Goal: Book appointment/travel/reservation

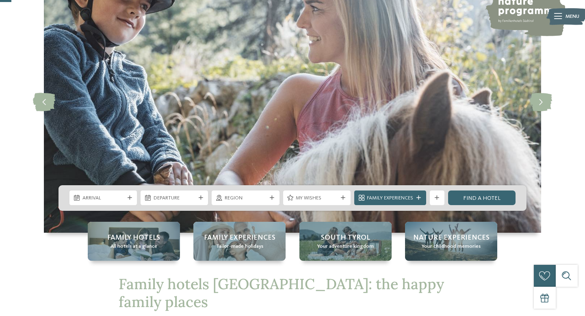
scroll to position [69, 0]
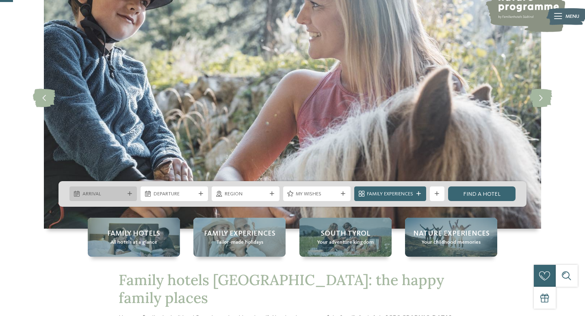
click at [133, 193] on div at bounding box center [129, 194] width 7 height 4
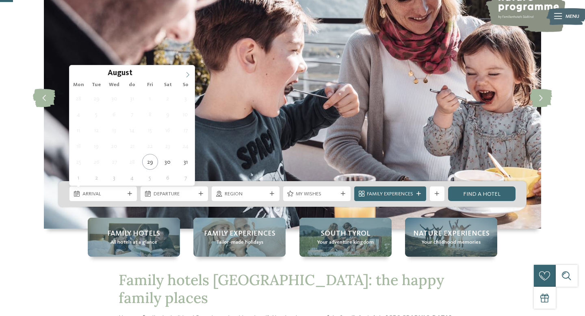
click at [186, 76] on icon at bounding box center [188, 75] width 6 height 6
type div "20.09.2025"
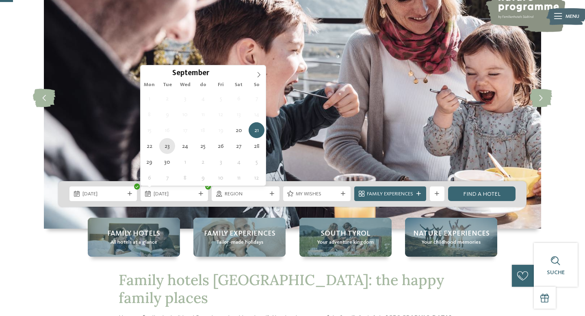
type div "23.09.2025"
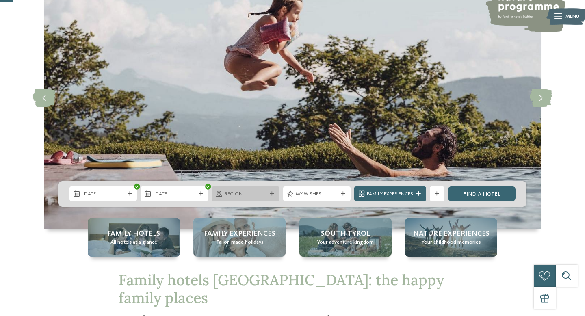
click at [259, 192] on span "region" at bounding box center [246, 194] width 42 height 7
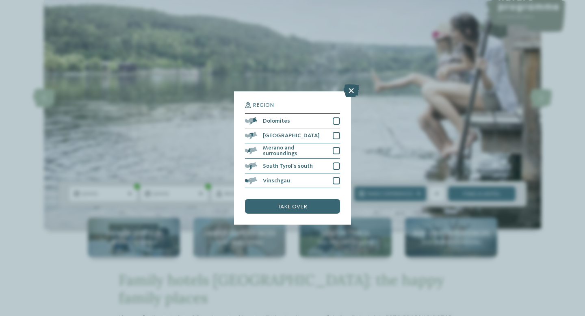
click at [350, 94] on icon at bounding box center [352, 90] width 16 height 13
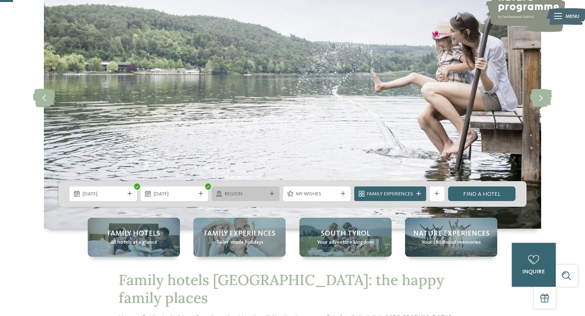
click at [255, 190] on div "region" at bounding box center [246, 194] width 46 height 8
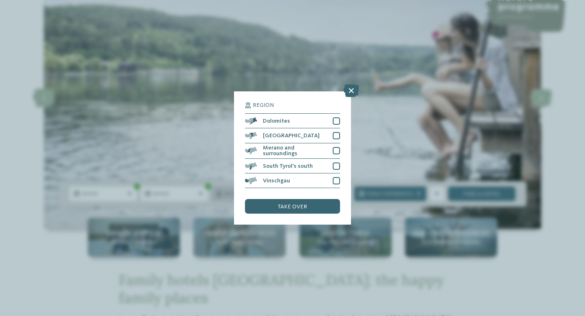
click at [255, 190] on div "region Dolomites Eisack Valley" at bounding box center [292, 158] width 95 height 112
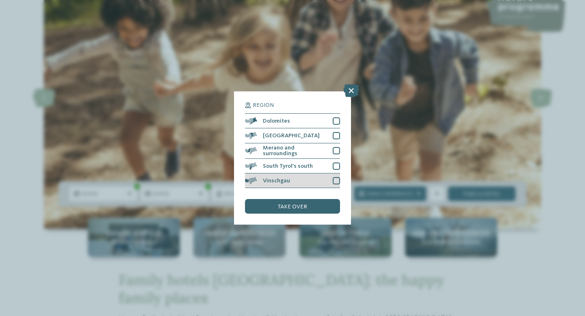
click at [257, 181] on span at bounding box center [257, 180] width 0 height 7
click at [272, 178] on font "Vinschgau" at bounding box center [276, 181] width 27 height 6
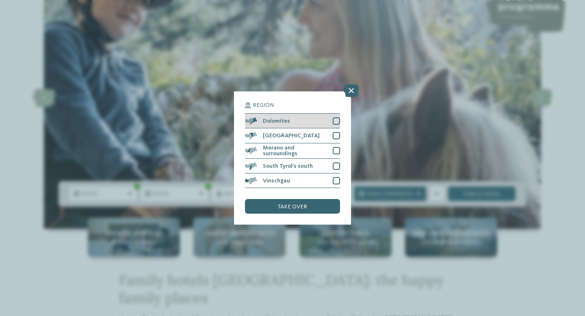
click at [280, 120] on font "Dolomites" at bounding box center [276, 121] width 27 height 6
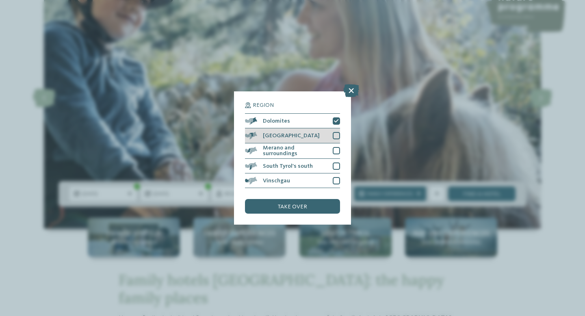
click at [279, 134] on font "[GEOGRAPHIC_DATA]" at bounding box center [291, 136] width 57 height 6
click at [279, 150] on font "Merano and surroundings" at bounding box center [280, 150] width 35 height 11
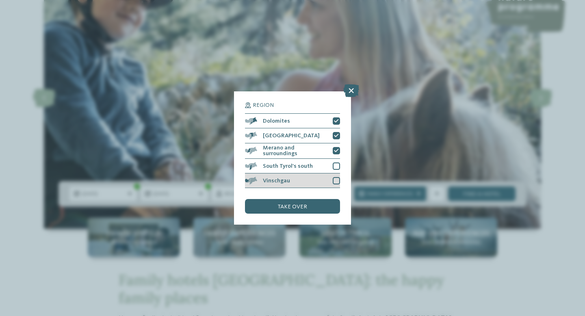
click at [277, 178] on font "Vinschgau" at bounding box center [276, 181] width 27 height 6
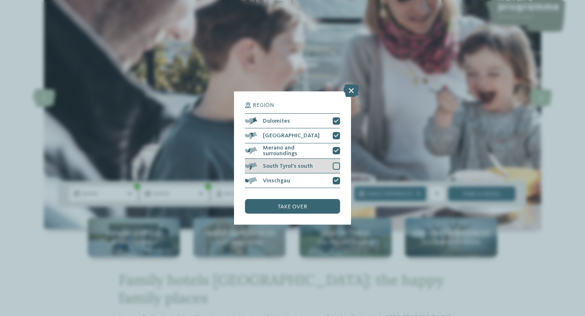
click at [279, 164] on font "South Tyrol's south" at bounding box center [288, 166] width 50 height 6
click at [279, 204] on font "take over" at bounding box center [292, 207] width 29 height 6
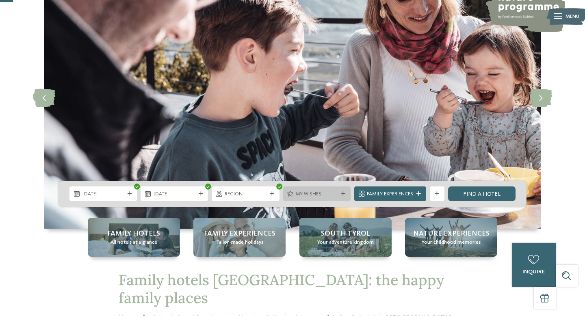
click at [320, 199] on div "My wishes" at bounding box center [316, 194] width 67 height 15
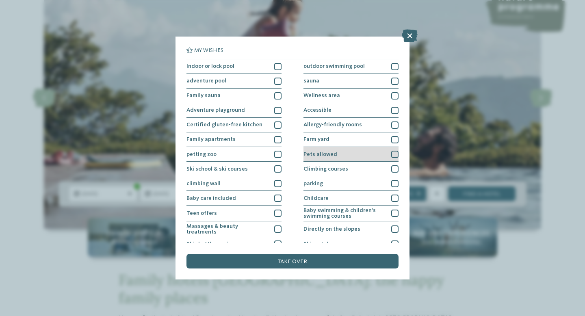
click at [314, 152] on font "Pets allowed" at bounding box center [321, 155] width 34 height 6
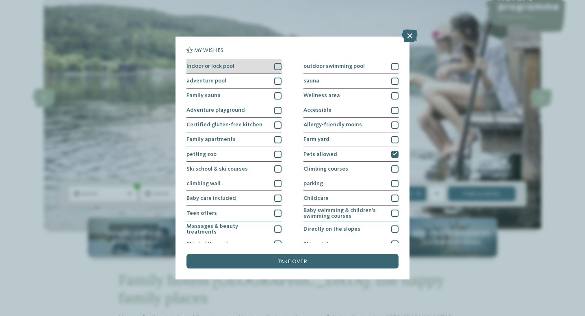
click at [248, 71] on div "Indoor or lock pool" at bounding box center [234, 66] width 95 height 15
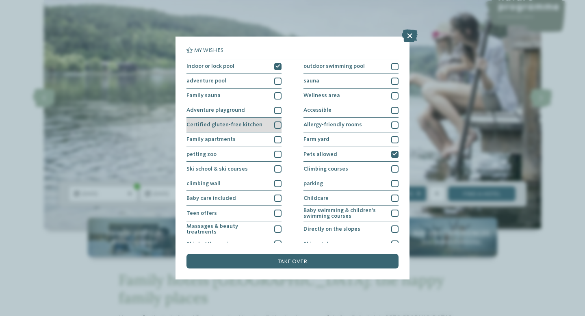
scroll to position [9, 0]
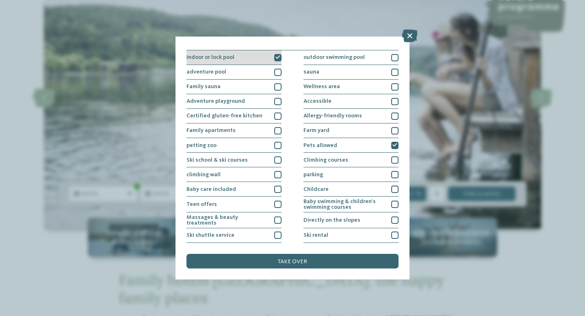
click at [246, 61] on div "Indoor or lock pool" at bounding box center [234, 57] width 95 height 15
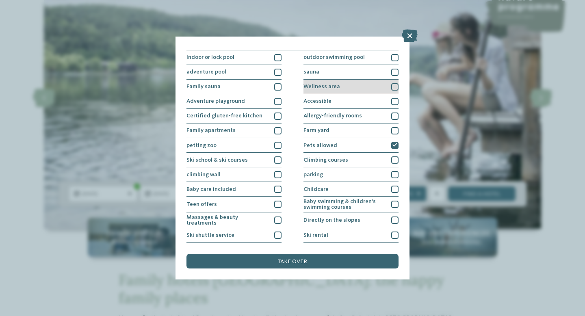
click at [306, 85] on font "Wellness area" at bounding box center [322, 87] width 37 height 6
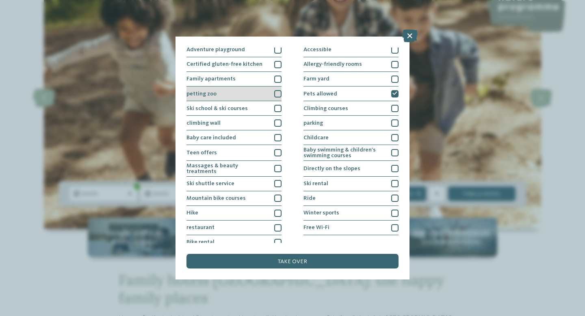
scroll to position [66, 0]
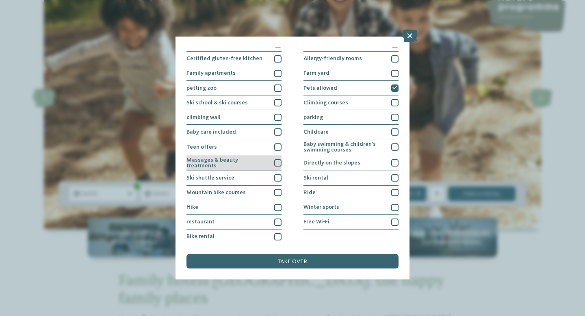
click at [238, 160] on font "Massages & beauty treatments" at bounding box center [213, 162] width 52 height 11
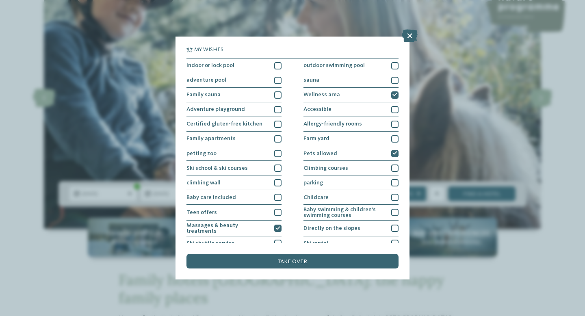
scroll to position [0, 0]
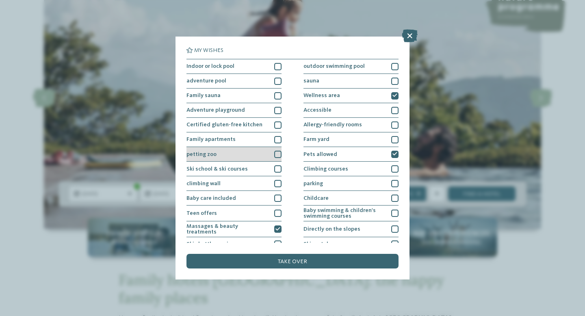
click at [265, 155] on div "petting zoo" at bounding box center [234, 154] width 95 height 15
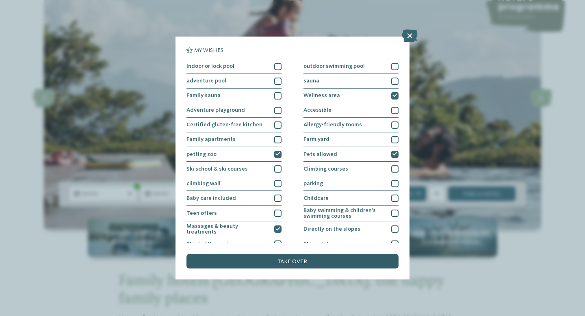
click at [306, 261] on font "take over" at bounding box center [292, 262] width 29 height 6
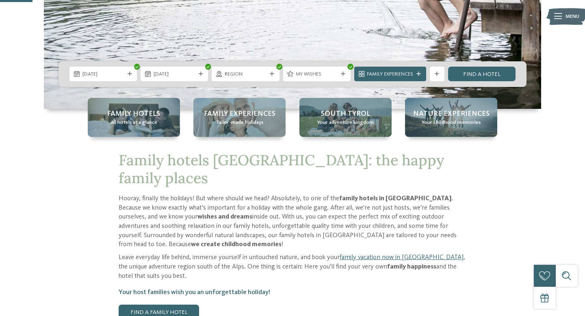
scroll to position [154, 0]
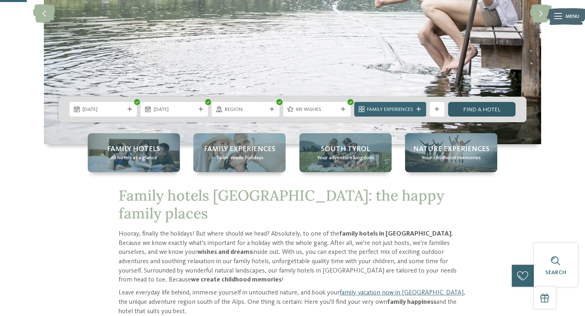
click at [463, 110] on link "Find a hotel" at bounding box center [481, 109] width 67 height 15
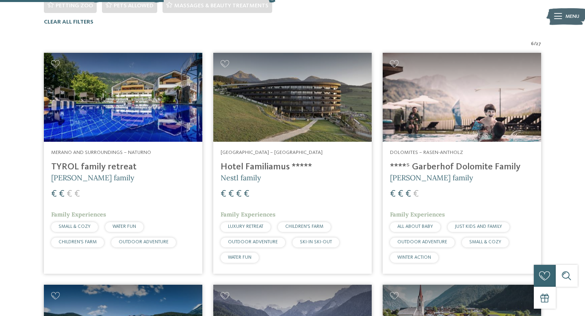
scroll to position [254, 0]
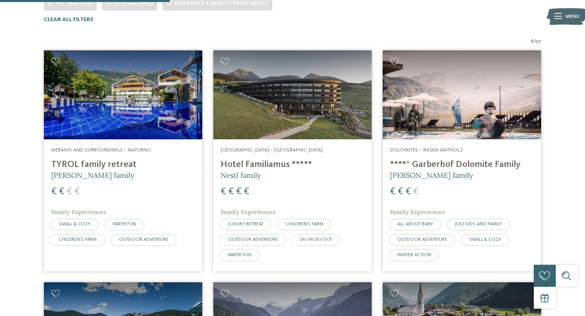
click at [439, 121] on img at bounding box center [462, 94] width 159 height 89
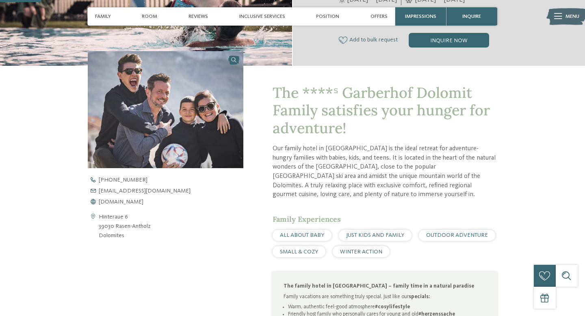
scroll to position [214, 0]
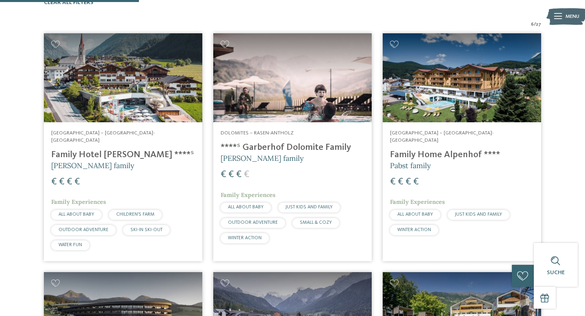
scroll to position [282, 0]
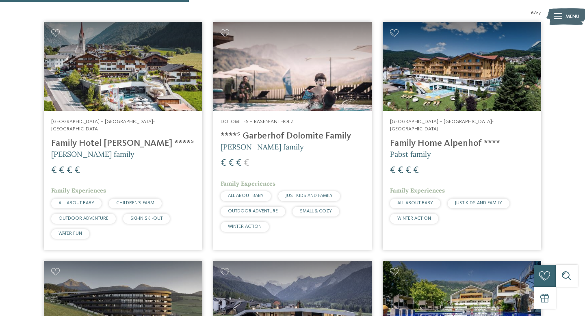
click at [310, 95] on img at bounding box center [292, 66] width 159 height 89
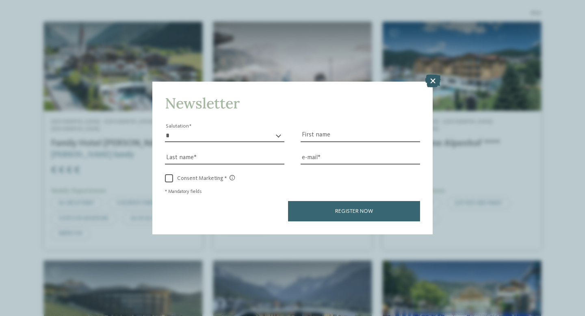
click at [435, 80] on icon at bounding box center [433, 81] width 16 height 13
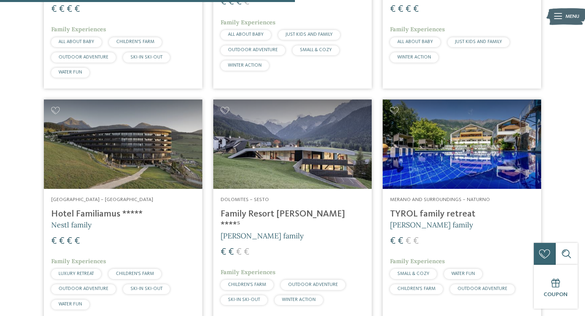
scroll to position [444, 0]
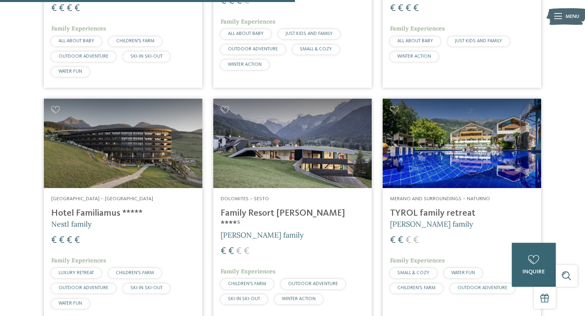
click at [292, 132] on img at bounding box center [292, 143] width 159 height 89
click at [134, 141] on img at bounding box center [123, 143] width 159 height 89
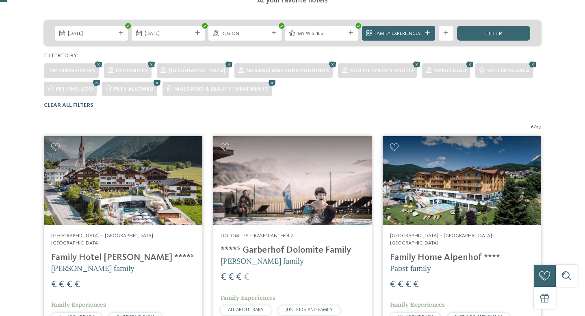
scroll to position [0, 0]
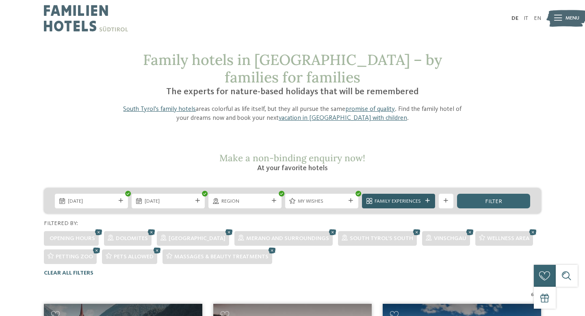
click at [390, 204] on font "Family Experiences" at bounding box center [398, 201] width 46 height 5
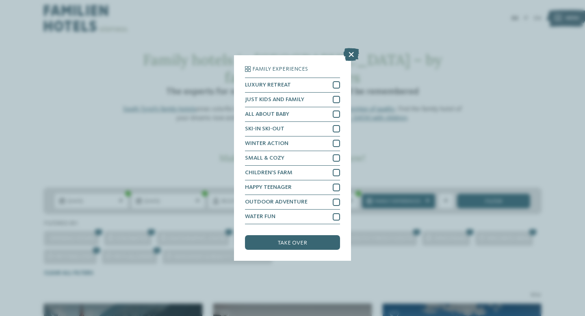
click at [402, 155] on div "Family Experiences LUXURY RETREAT JUST KIDS AND FAMILY" at bounding box center [292, 158] width 585 height 316
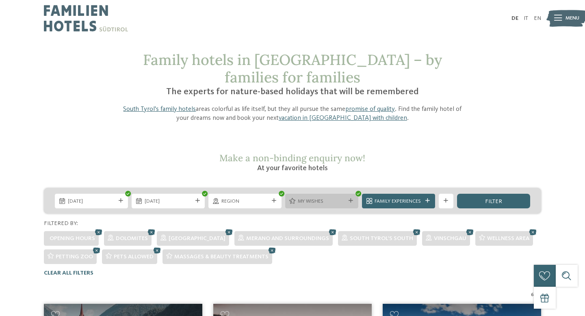
click at [335, 206] on div "My wishes" at bounding box center [321, 201] width 73 height 15
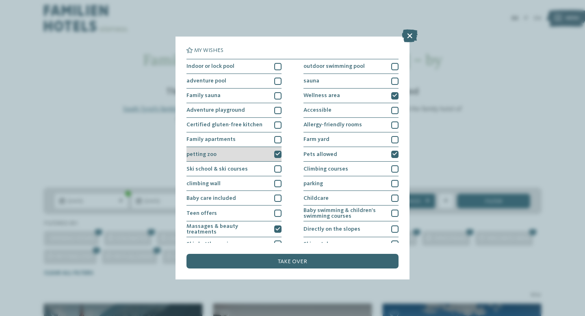
click at [272, 157] on div "petting zoo" at bounding box center [234, 154] width 95 height 15
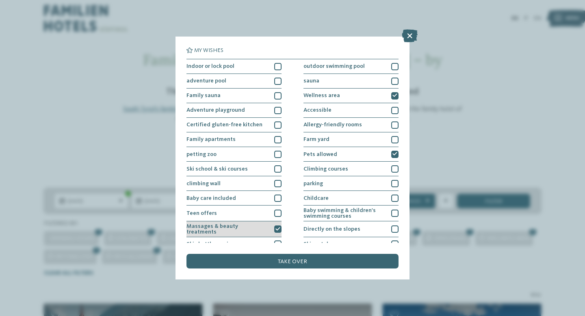
click at [274, 228] on div at bounding box center [277, 229] width 7 height 7
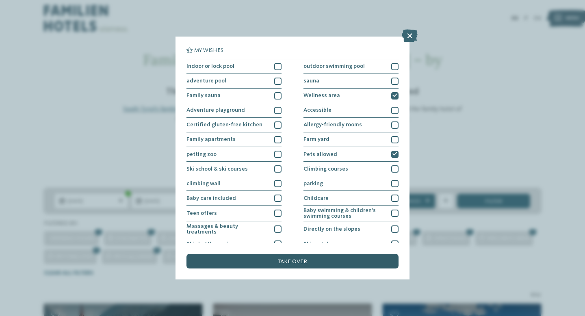
click at [289, 255] on div "take over" at bounding box center [293, 261] width 212 height 15
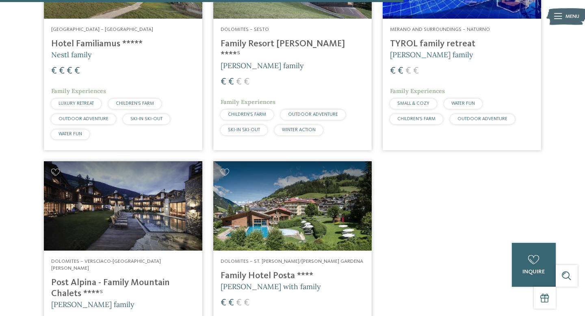
scroll to position [1083, 0]
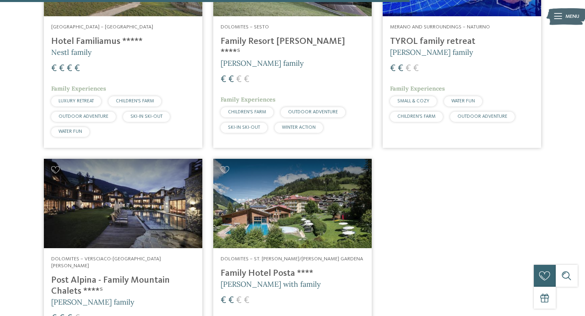
click at [167, 178] on img at bounding box center [123, 203] width 159 height 89
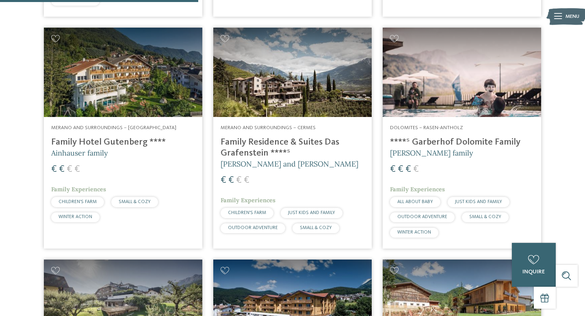
scroll to position [524, 0]
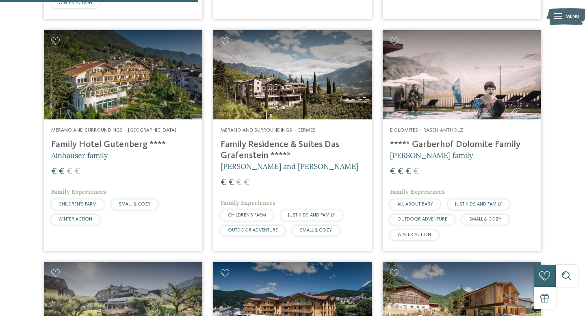
click at [304, 57] on img at bounding box center [292, 74] width 159 height 89
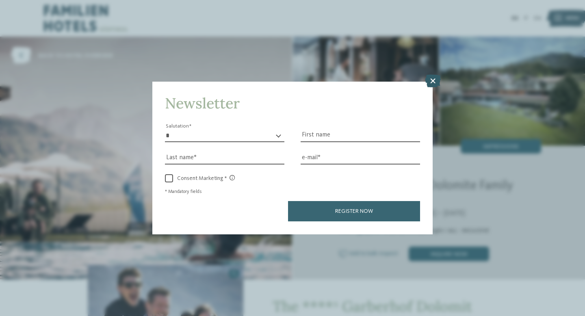
click at [432, 80] on icon at bounding box center [433, 81] width 16 height 13
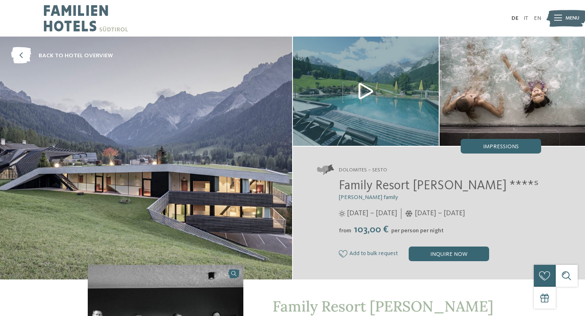
click at [363, 81] on img at bounding box center [366, 91] width 146 height 109
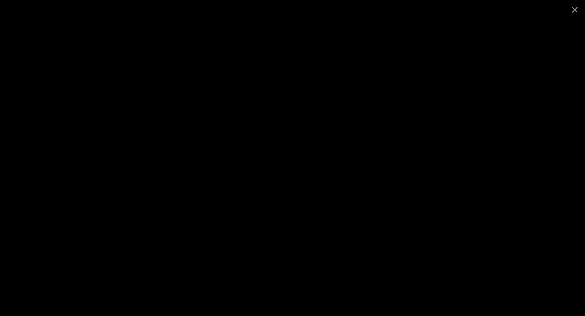
click at [501, 137] on div at bounding box center [292, 158] width 585 height 316
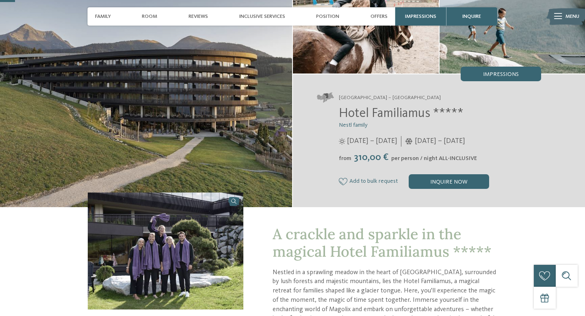
scroll to position [67, 0]
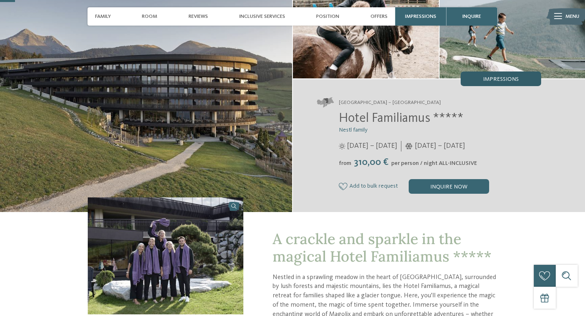
click at [496, 78] on font "Impressions" at bounding box center [501, 79] width 36 height 6
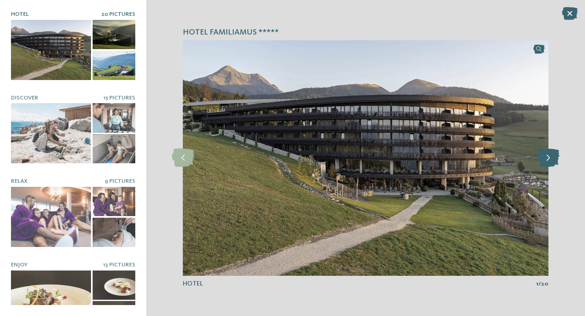
click at [555, 163] on icon at bounding box center [549, 158] width 22 height 18
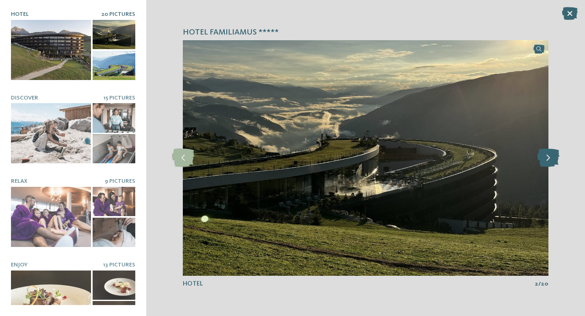
click at [555, 163] on icon at bounding box center [549, 158] width 22 height 18
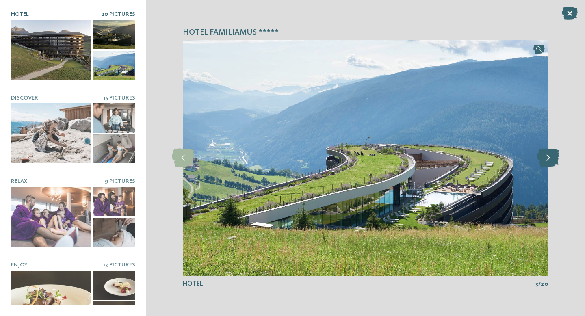
click at [555, 163] on icon at bounding box center [549, 158] width 22 height 18
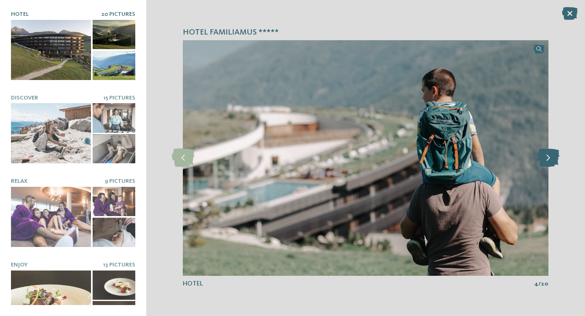
click at [555, 163] on icon at bounding box center [549, 158] width 22 height 18
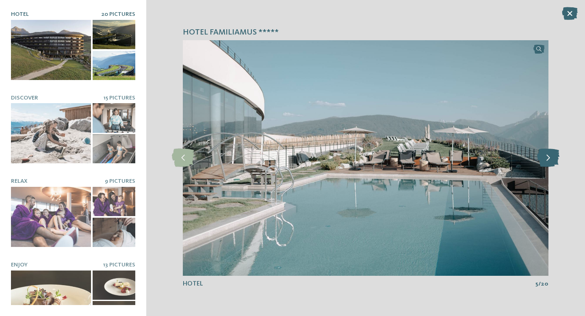
click at [555, 163] on icon at bounding box center [549, 158] width 22 height 18
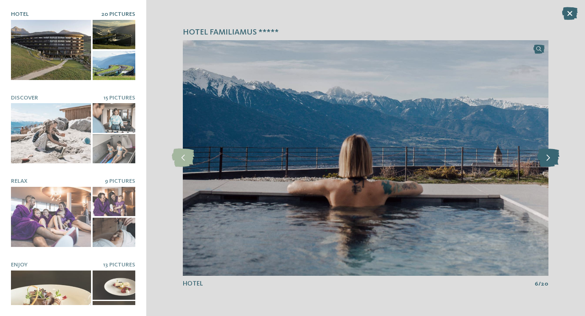
click at [555, 163] on icon at bounding box center [549, 158] width 22 height 18
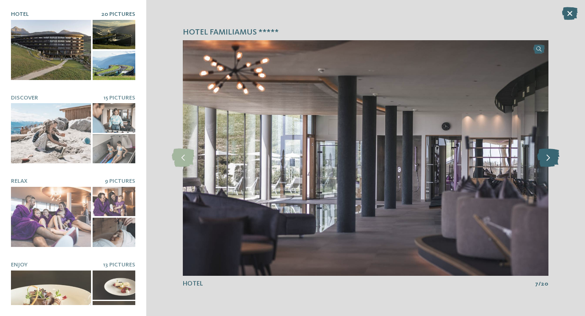
click at [555, 163] on icon at bounding box center [549, 158] width 22 height 18
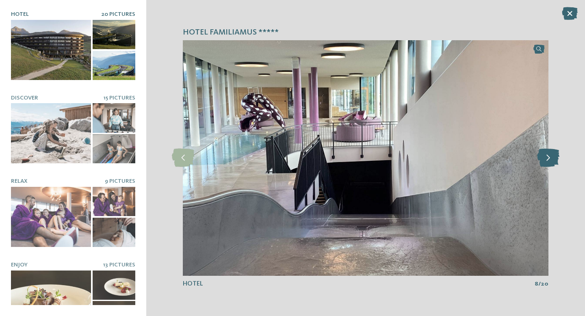
click at [555, 163] on icon at bounding box center [549, 158] width 22 height 18
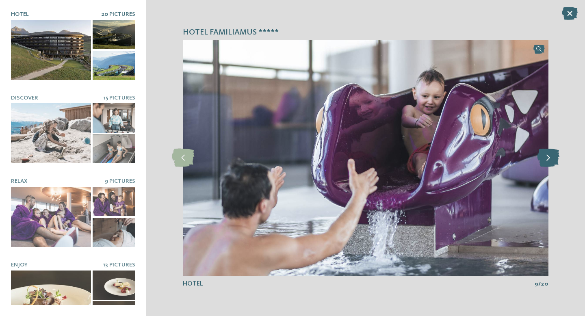
click at [555, 163] on icon at bounding box center [549, 158] width 22 height 18
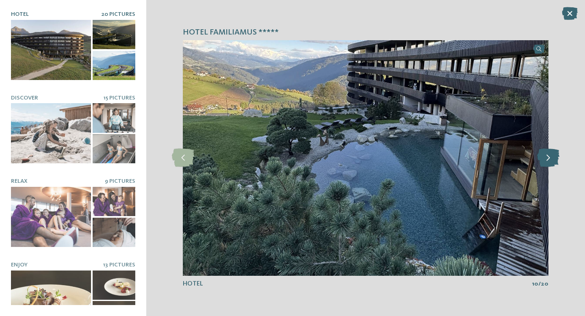
click at [555, 163] on icon at bounding box center [549, 158] width 22 height 18
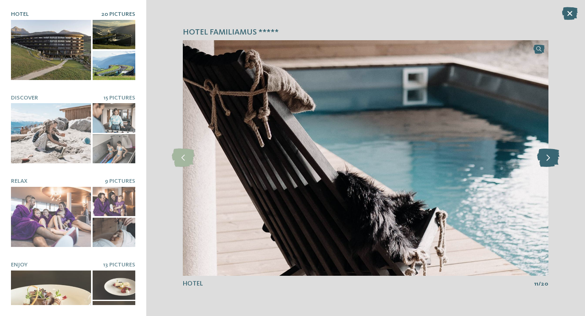
click at [555, 163] on icon at bounding box center [549, 158] width 22 height 18
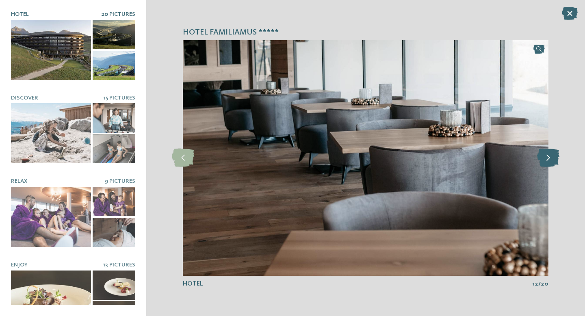
click at [555, 163] on icon at bounding box center [549, 158] width 22 height 18
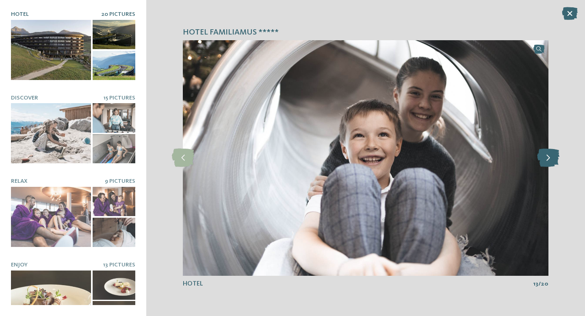
click at [555, 163] on icon at bounding box center [549, 158] width 22 height 18
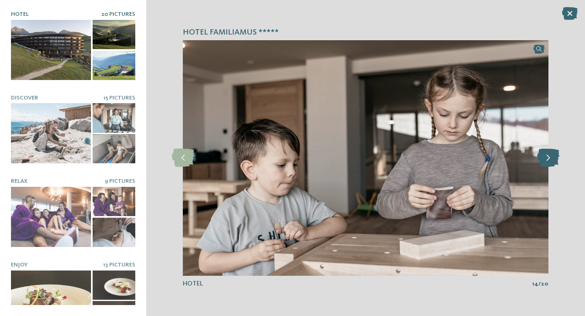
click at [555, 163] on icon at bounding box center [549, 158] width 22 height 18
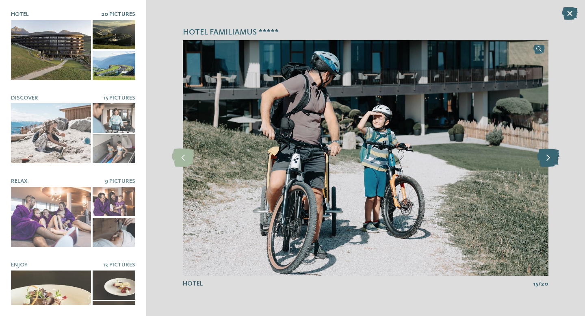
click at [555, 163] on icon at bounding box center [549, 158] width 22 height 18
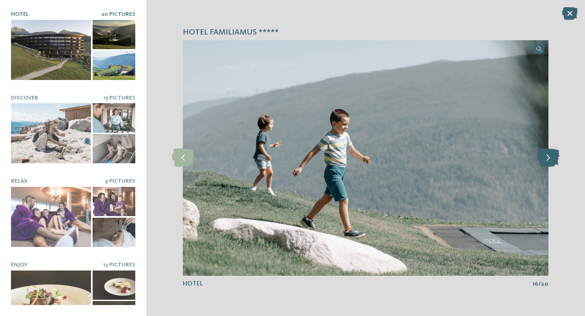
click at [555, 163] on icon at bounding box center [549, 158] width 22 height 18
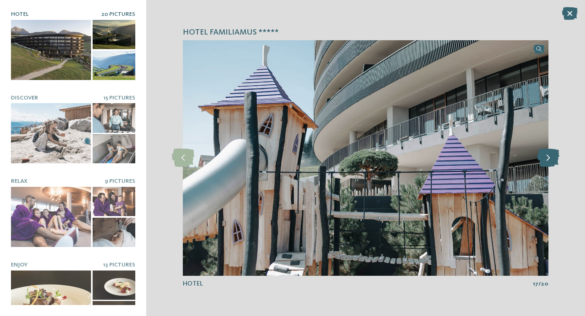
click at [555, 163] on icon at bounding box center [549, 158] width 22 height 18
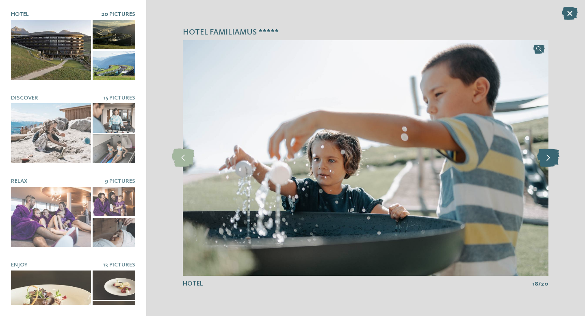
click at [555, 163] on icon at bounding box center [549, 158] width 22 height 18
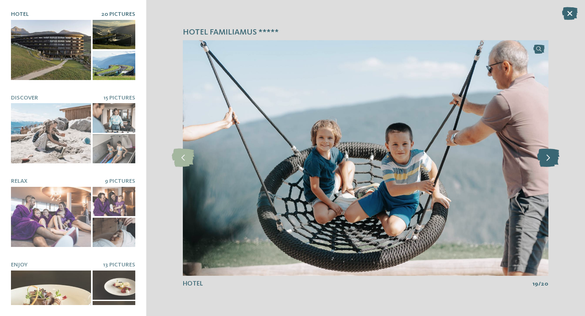
click at [555, 163] on icon at bounding box center [549, 158] width 22 height 18
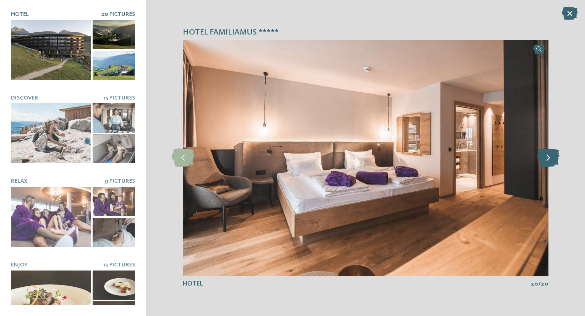
click at [555, 163] on icon at bounding box center [549, 158] width 22 height 18
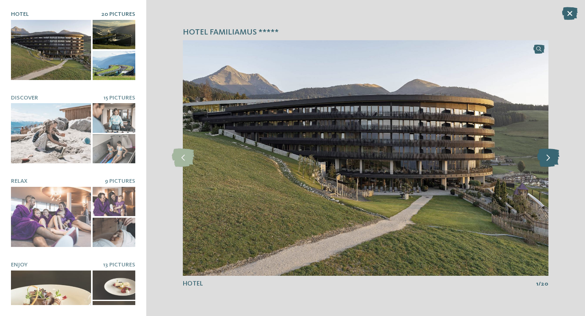
click at [555, 163] on icon at bounding box center [549, 158] width 22 height 18
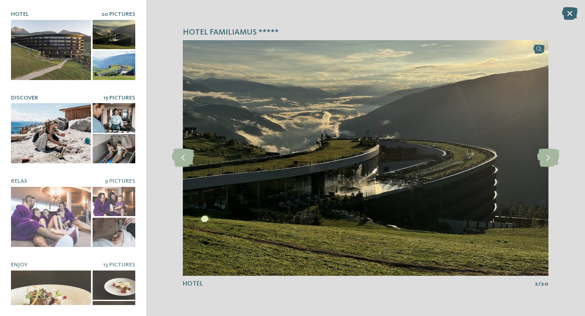
click at [62, 124] on div at bounding box center [51, 133] width 80 height 60
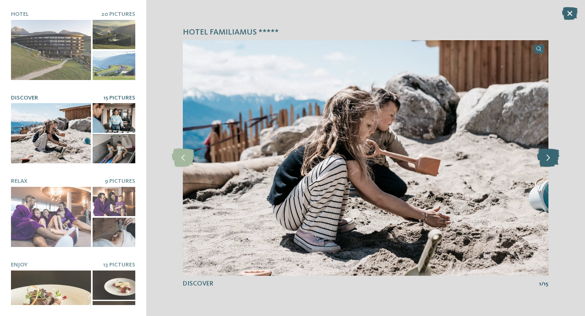
click at [544, 162] on icon at bounding box center [549, 158] width 22 height 18
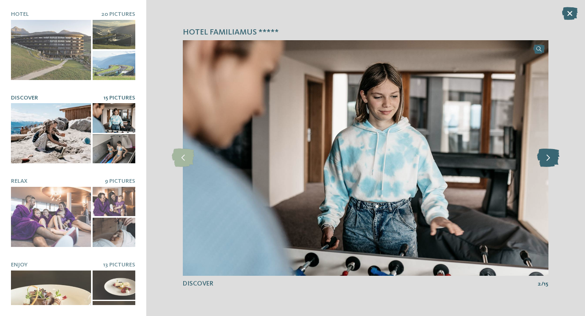
click at [544, 162] on icon at bounding box center [549, 158] width 22 height 18
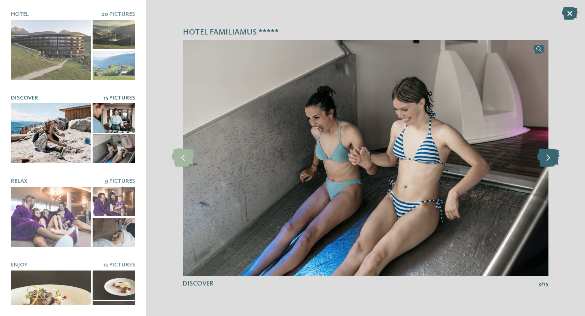
click at [544, 162] on icon at bounding box center [549, 158] width 22 height 18
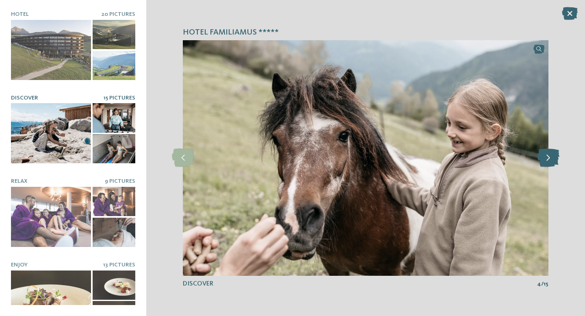
click at [544, 162] on icon at bounding box center [549, 158] width 22 height 18
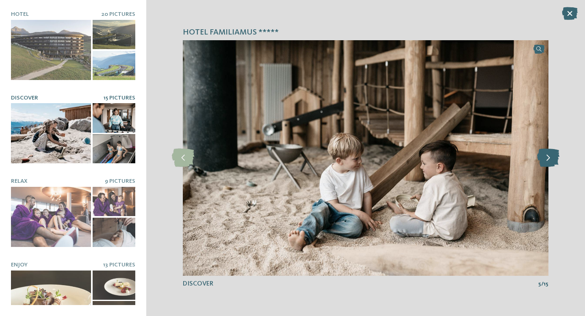
click at [544, 162] on icon at bounding box center [549, 158] width 22 height 18
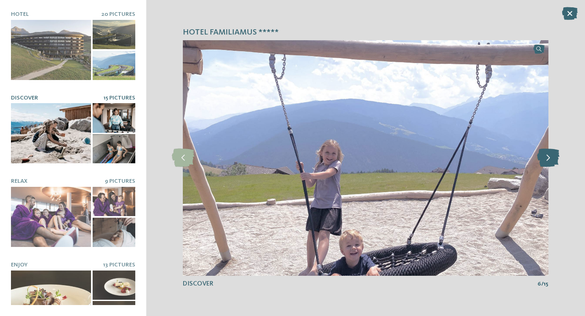
click at [544, 162] on icon at bounding box center [549, 158] width 22 height 18
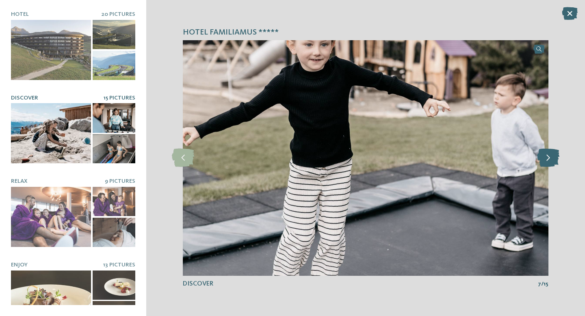
click at [544, 162] on icon at bounding box center [549, 158] width 22 height 18
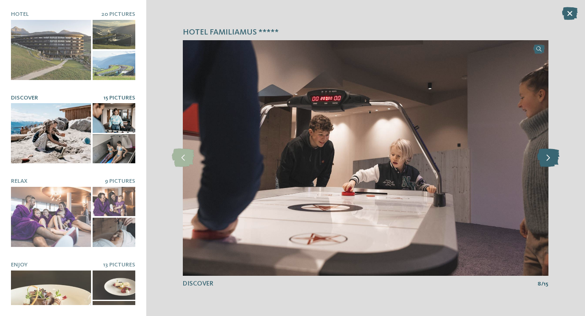
click at [544, 162] on icon at bounding box center [549, 158] width 22 height 18
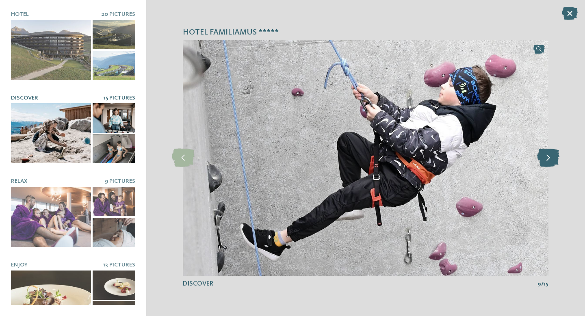
click at [544, 162] on icon at bounding box center [549, 158] width 22 height 18
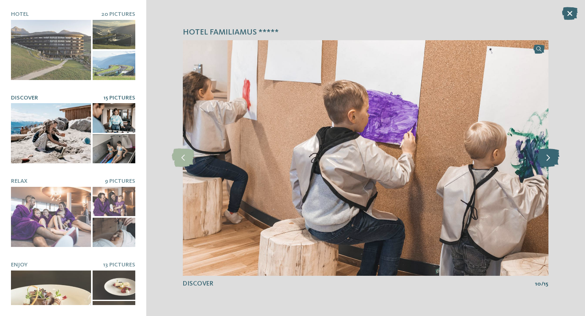
click at [544, 162] on icon at bounding box center [549, 158] width 22 height 18
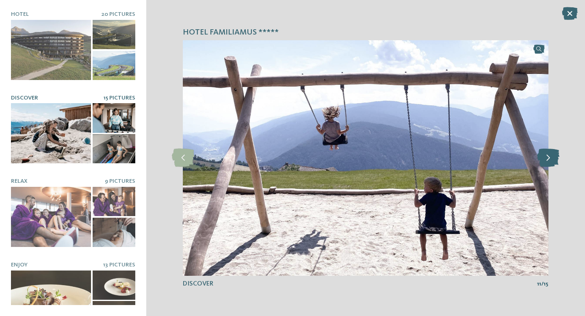
click at [544, 162] on icon at bounding box center [549, 158] width 22 height 18
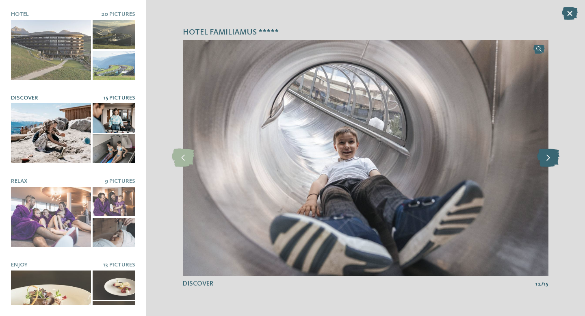
click at [544, 162] on icon at bounding box center [549, 158] width 22 height 18
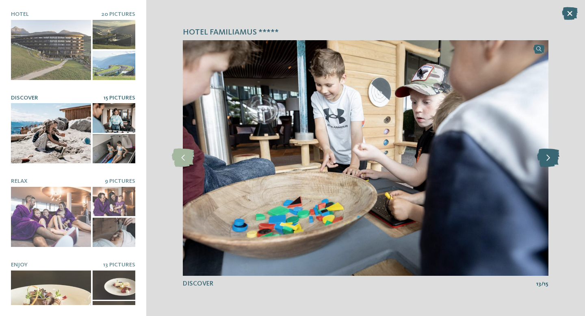
click at [544, 162] on icon at bounding box center [549, 158] width 22 height 18
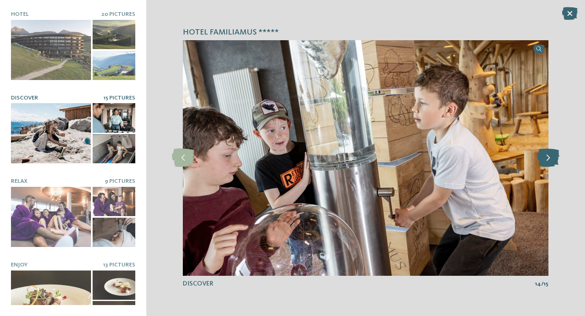
click at [544, 162] on icon at bounding box center [549, 158] width 22 height 18
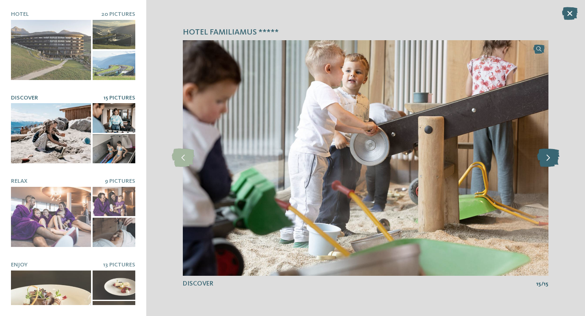
click at [544, 162] on icon at bounding box center [549, 158] width 22 height 18
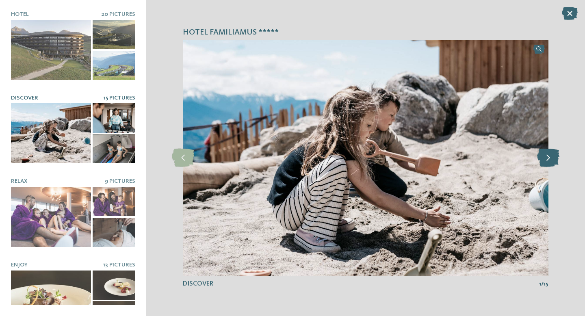
click at [544, 162] on icon at bounding box center [549, 158] width 22 height 18
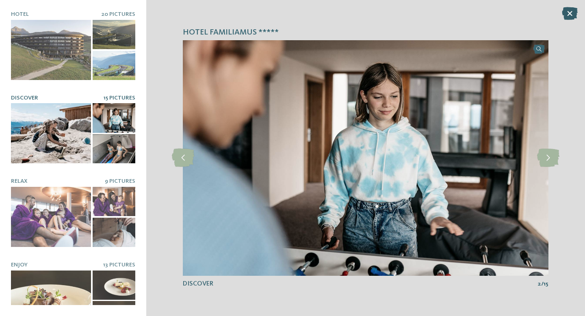
click at [570, 15] on icon at bounding box center [570, 13] width 16 height 13
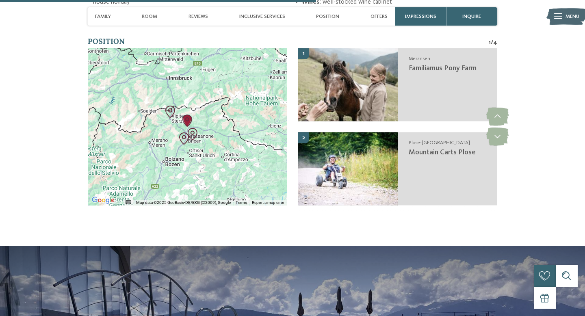
scroll to position [1429, 0]
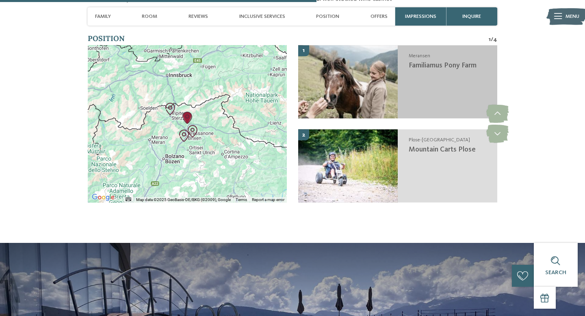
click at [381, 104] on img at bounding box center [348, 81] width 100 height 73
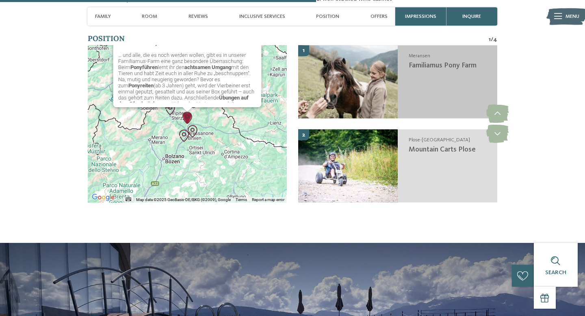
scroll to position [1428, 0]
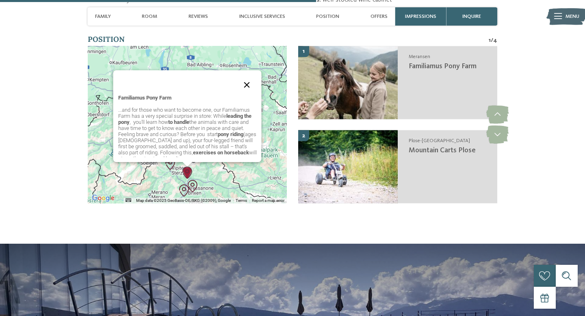
click at [248, 95] on button "Close" at bounding box center [247, 85] width 20 height 20
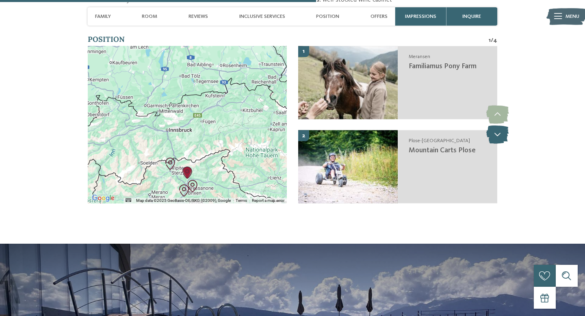
click at [505, 144] on icon at bounding box center [498, 135] width 22 height 18
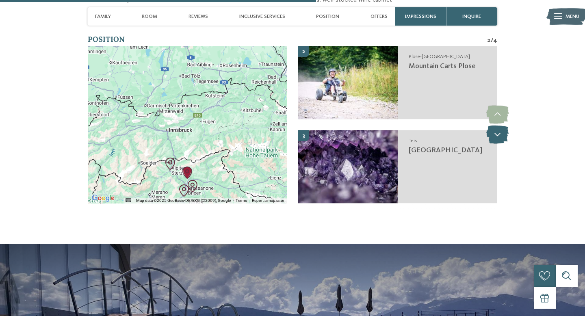
click at [505, 144] on icon at bounding box center [498, 135] width 22 height 18
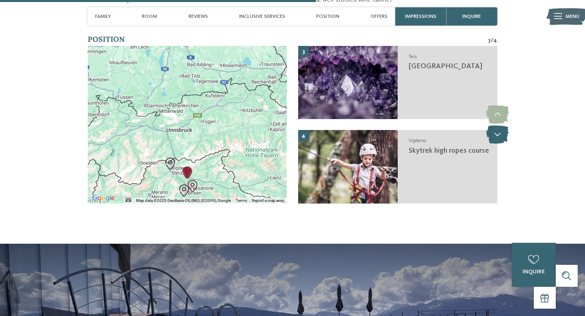
click at [505, 144] on icon at bounding box center [498, 135] width 22 height 18
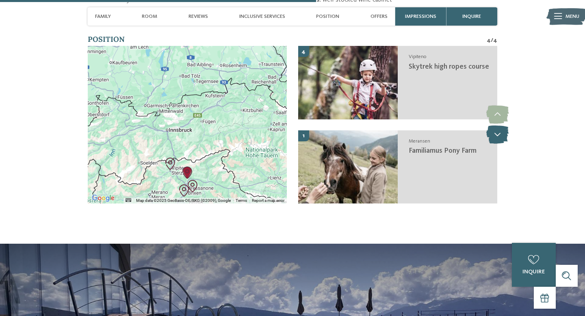
click at [505, 144] on icon at bounding box center [498, 135] width 22 height 18
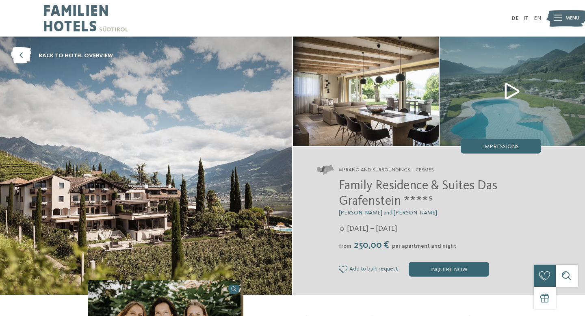
click at [505, 95] on img at bounding box center [513, 91] width 146 height 109
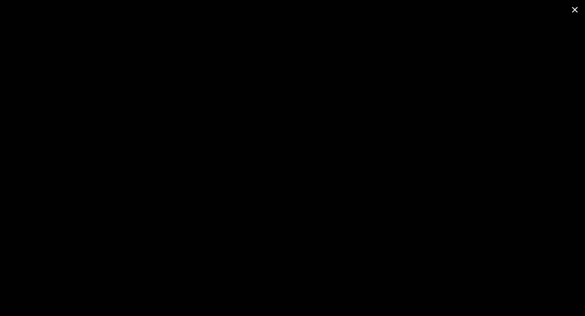
click at [578, 8] on span at bounding box center [575, 9] width 20 height 19
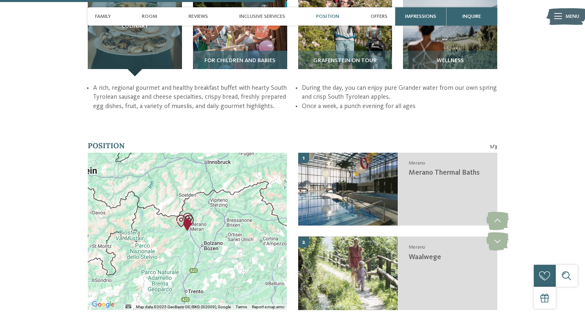
scroll to position [1160, 0]
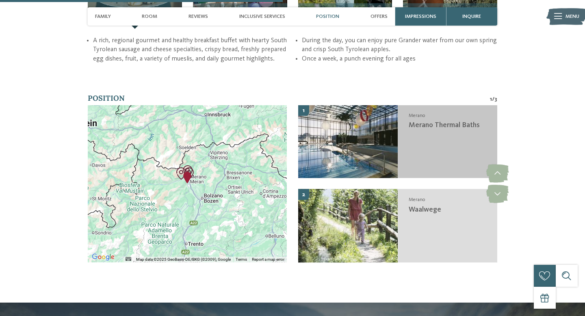
click at [390, 120] on img at bounding box center [348, 141] width 100 height 73
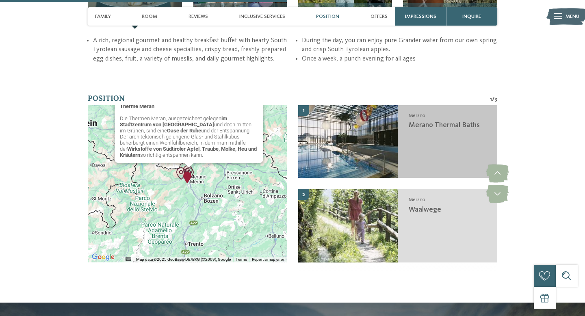
scroll to position [1192, 0]
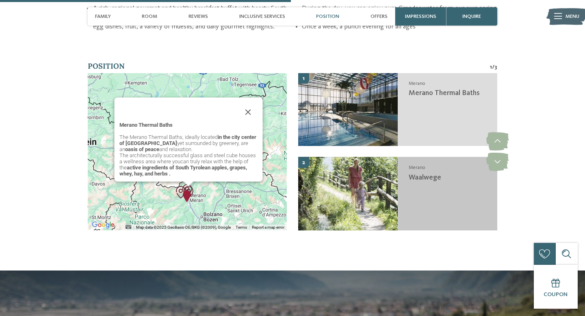
click at [382, 165] on img at bounding box center [348, 193] width 100 height 73
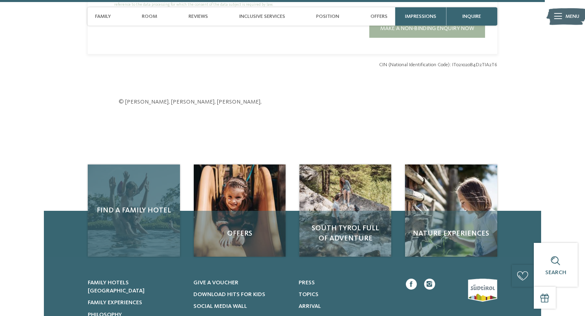
scroll to position [2234, 0]
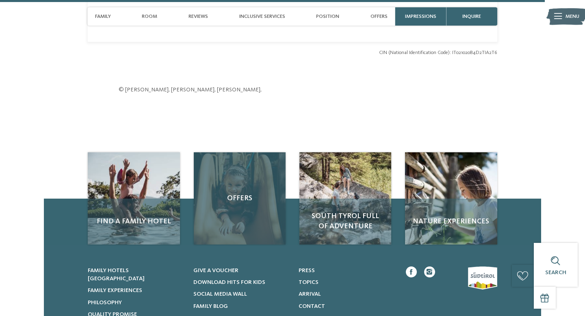
click at [248, 161] on div "Offers" at bounding box center [240, 198] width 92 height 92
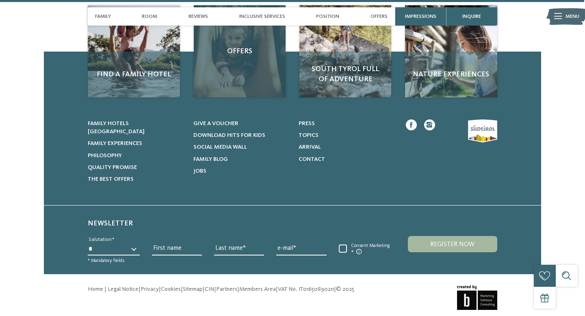
scroll to position [2398, 0]
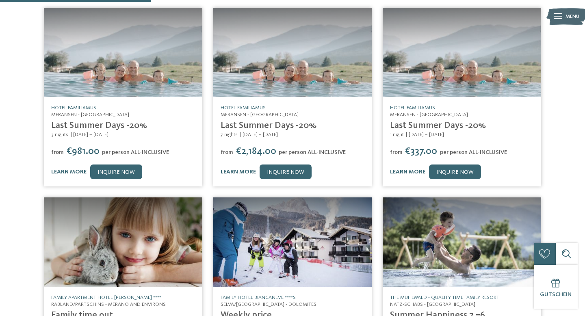
scroll to position [126, 0]
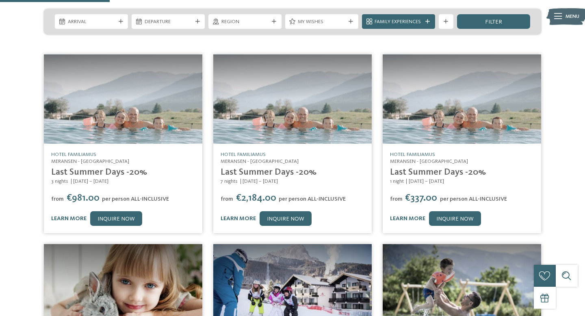
click at [181, 97] on img at bounding box center [123, 98] width 159 height 89
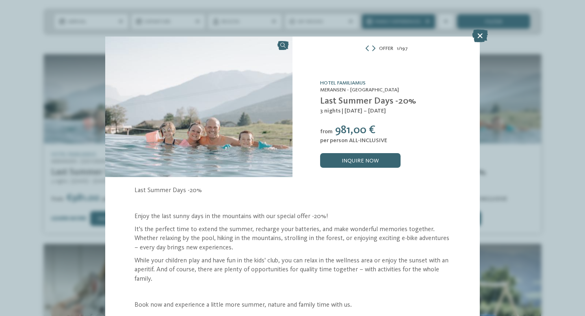
scroll to position [12, 0]
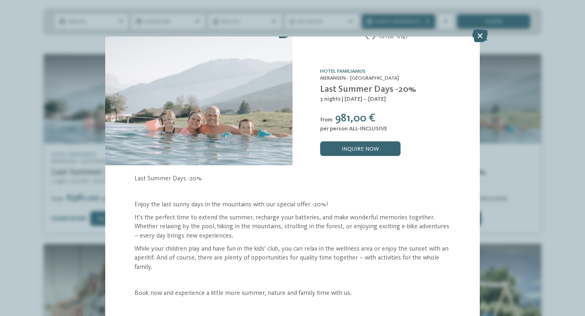
click at [481, 28] on div "Offer 1 / 197 slide 1 of 197" at bounding box center [292, 158] width 585 height 316
